Goal: Transaction & Acquisition: Purchase product/service

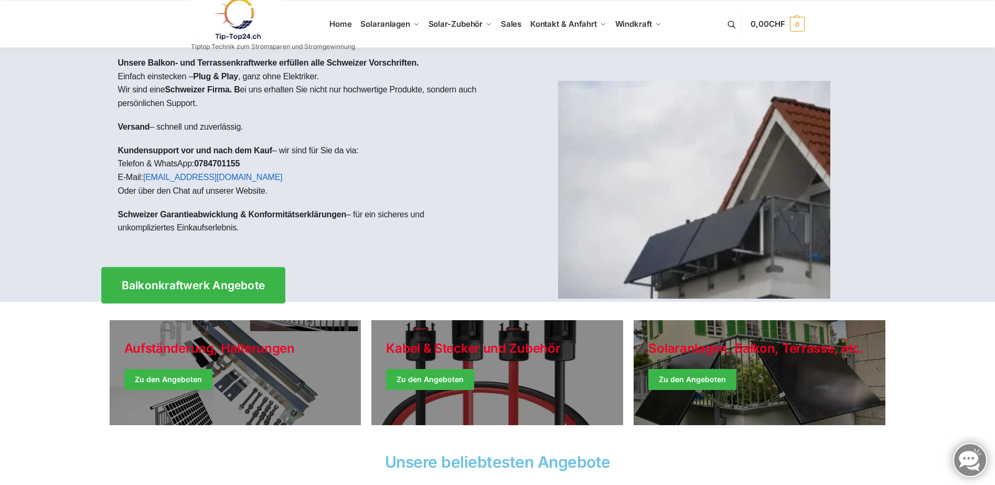
click at [204, 283] on span "Balkonkraftwerk Angebote" at bounding box center [193, 285] width 144 height 11
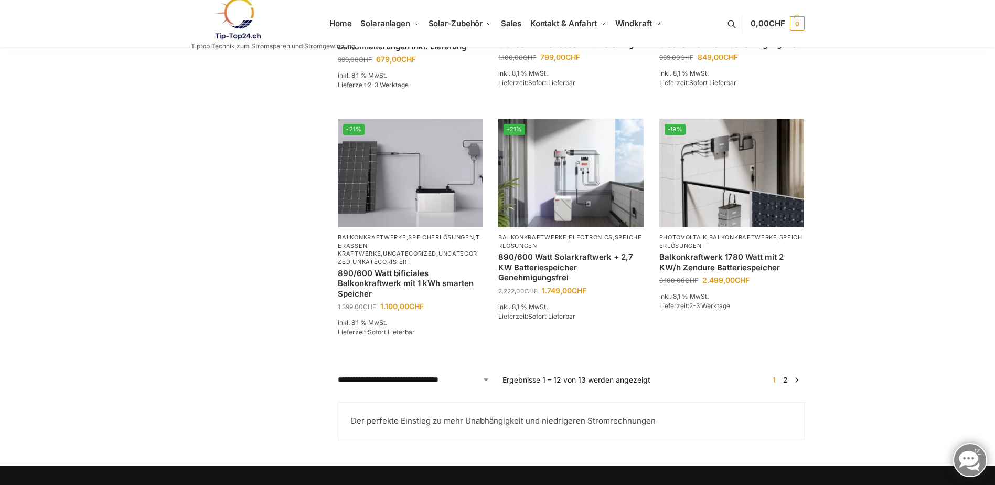
scroll to position [839, 0]
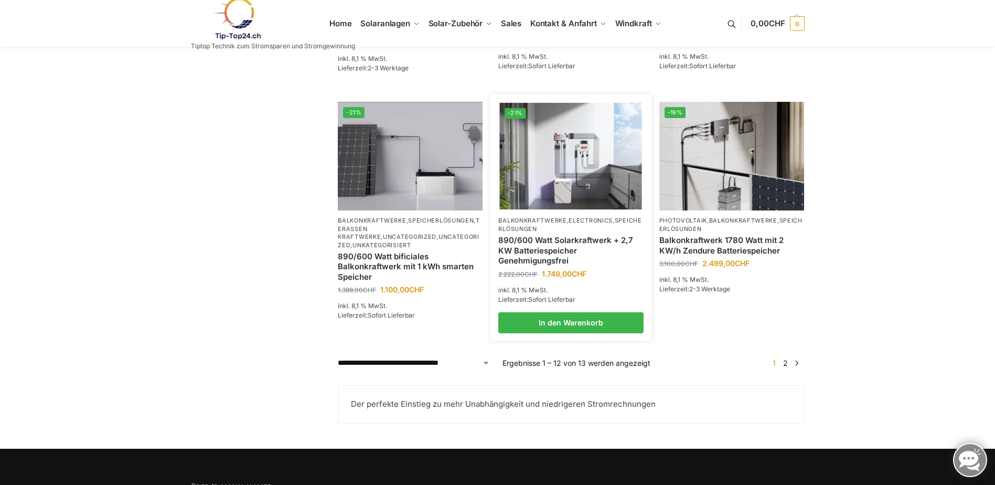
click at [576, 259] on link "890/600 Watt Solarkraftwerk + 2,7 KW Batteriespeicher Genehmigungsfrei" at bounding box center [570, 250] width 145 height 31
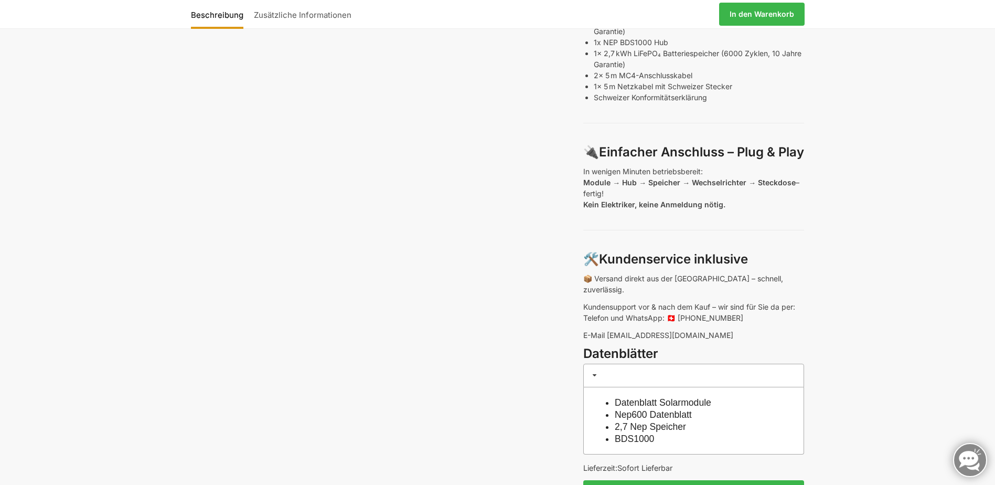
scroll to position [682, 0]
